Goal: Transaction & Acquisition: Purchase product/service

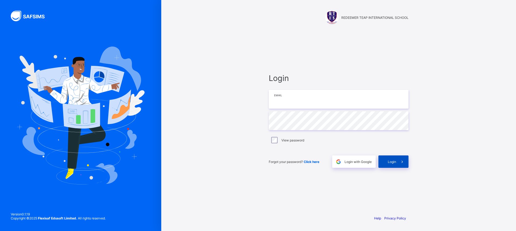
type input "**********"
click at [390, 162] on span "Login" at bounding box center [392, 162] width 8 height 4
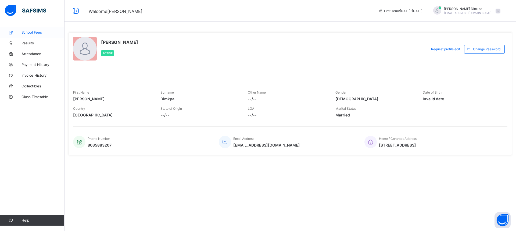
click at [32, 32] on span "School Fees" at bounding box center [43, 32] width 43 height 4
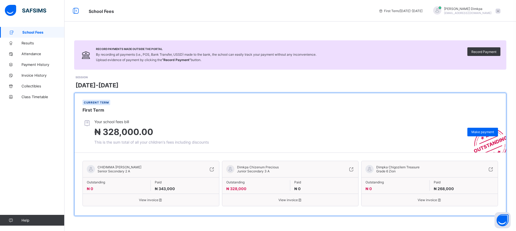
click at [254, 167] on span "Dimkpa Chizenum Precious" at bounding box center [258, 167] width 42 height 4
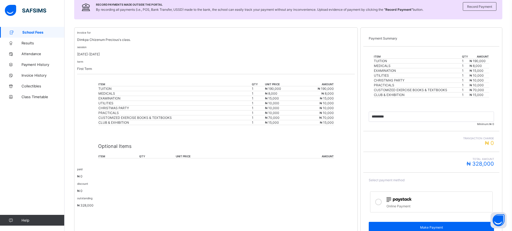
scroll to position [107, 0]
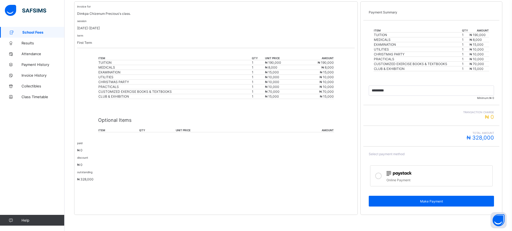
click at [382, 176] on icon at bounding box center [378, 176] width 6 height 6
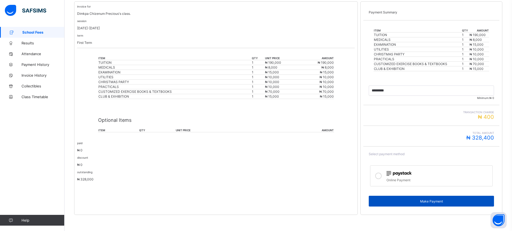
click at [435, 200] on span "Make Payment" at bounding box center [431, 201] width 117 height 4
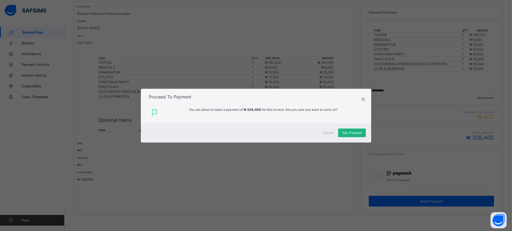
click at [352, 132] on span "Yes, Proceed" at bounding box center [352, 133] width 20 height 4
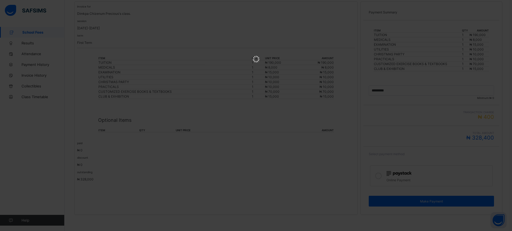
scroll to position [0, 0]
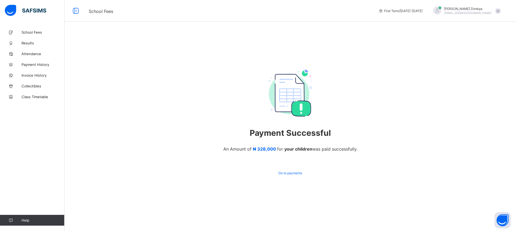
click at [499, 10] on span at bounding box center [498, 11] width 5 height 5
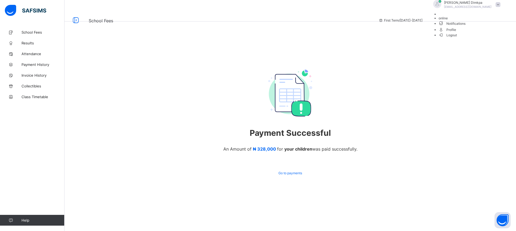
click at [457, 38] on span "Logout" at bounding box center [448, 35] width 19 height 6
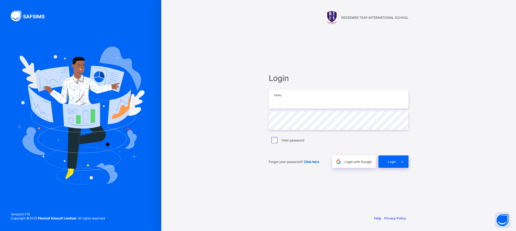
type input "**********"
